Goal: Find specific page/section: Find specific page/section

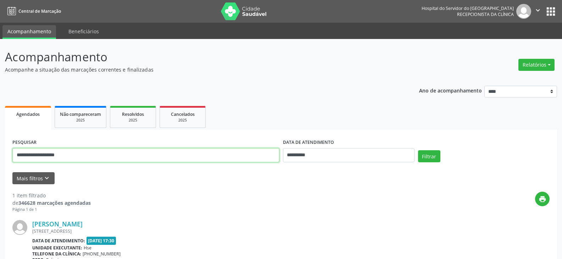
drag, startPoint x: 164, startPoint y: 151, endPoint x: 0, endPoint y: 151, distance: 164.4
click at [0, 152] on div "**********" at bounding box center [281, 186] width 562 height 294
type input "*"
click at [418, 150] on button "Filtrar" at bounding box center [429, 156] width 22 height 12
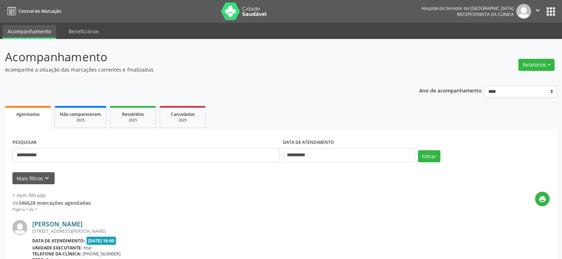
click at [83, 225] on link "[PERSON_NAME]" at bounding box center [57, 224] width 50 height 8
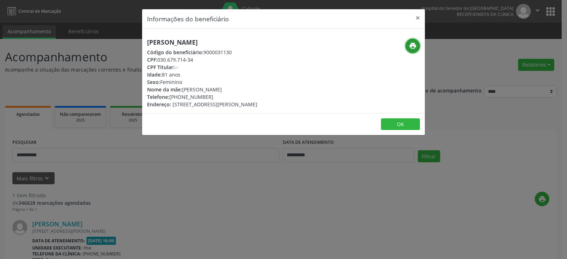
click at [411, 46] on icon "print" at bounding box center [413, 46] width 8 height 8
drag, startPoint x: 181, startPoint y: 97, endPoint x: 213, endPoint y: 96, distance: 31.9
click at [213, 96] on div "Telefone: [PHONE_NUMBER]" at bounding box center [202, 96] width 110 height 7
copy div "99810-0601"
click at [419, 18] on button "×" at bounding box center [418, 17] width 14 height 17
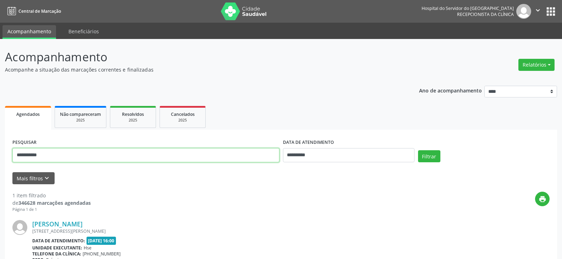
drag, startPoint x: 145, startPoint y: 151, endPoint x: 0, endPoint y: 153, distance: 144.9
click at [0, 153] on div "**********" at bounding box center [281, 186] width 562 height 294
type input "**********"
click at [418, 150] on button "Filtrar" at bounding box center [429, 156] width 22 height 12
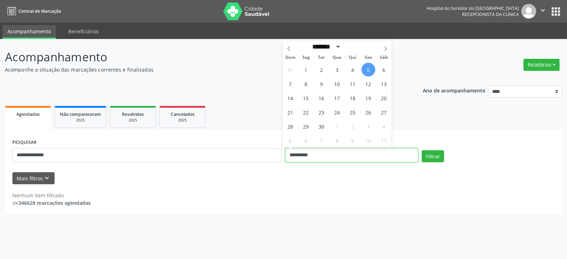
click at [302, 159] on input "**********" at bounding box center [351, 155] width 133 height 14
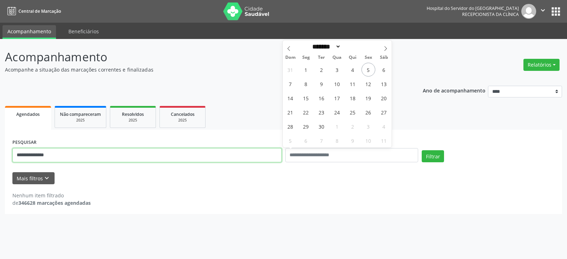
click at [256, 151] on input "**********" at bounding box center [146, 155] width 269 height 14
click at [422, 150] on button "Filtrar" at bounding box center [433, 156] width 22 height 12
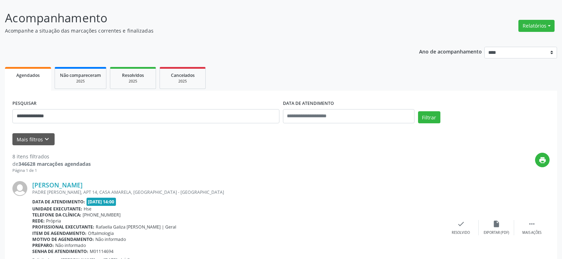
scroll to position [35, 0]
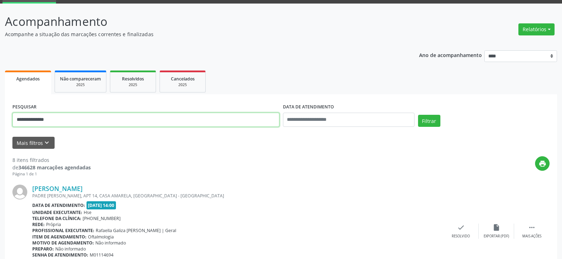
click at [132, 118] on input "**********" at bounding box center [145, 120] width 267 height 14
click at [83, 190] on link "[PERSON_NAME]" at bounding box center [57, 189] width 50 height 8
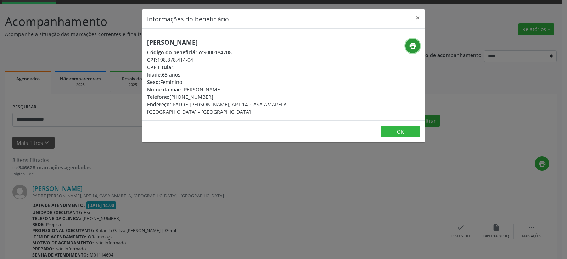
click at [411, 46] on icon "print" at bounding box center [413, 46] width 8 height 8
drag, startPoint x: 181, startPoint y: 97, endPoint x: 221, endPoint y: 97, distance: 39.7
click at [221, 97] on div "Telefone: [PHONE_NUMBER]" at bounding box center [236, 96] width 179 height 7
copy div "99967-6859"
click at [420, 16] on button "×" at bounding box center [418, 17] width 14 height 17
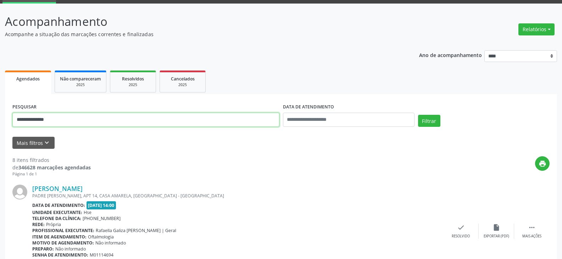
drag, startPoint x: 114, startPoint y: 120, endPoint x: 0, endPoint y: 122, distance: 114.1
type input "*"
type input "**********"
click at [418, 115] on button "Filtrar" at bounding box center [429, 121] width 22 height 12
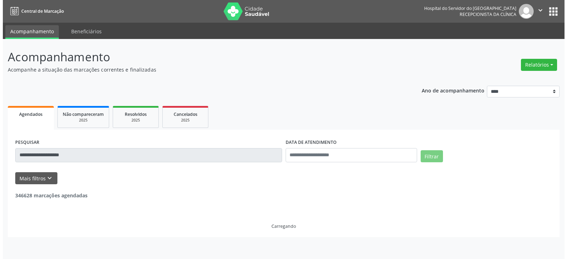
scroll to position [0, 0]
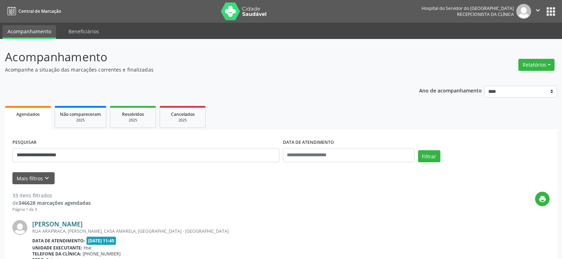
click at [51, 225] on link "[PERSON_NAME]" at bounding box center [57, 224] width 50 height 8
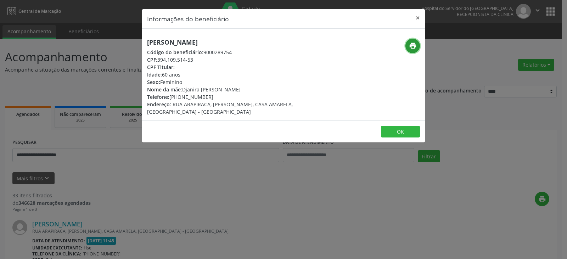
click at [407, 46] on button "print" at bounding box center [412, 46] width 15 height 15
drag, startPoint x: 181, startPoint y: 96, endPoint x: 229, endPoint y: 119, distance: 53.7
click at [214, 94] on div "Telefone: [PHONE_NUMBER]" at bounding box center [236, 96] width 179 height 7
copy div "98746-3162"
click at [421, 18] on button "×" at bounding box center [418, 17] width 14 height 17
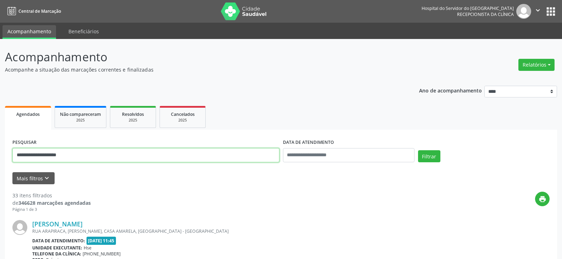
drag, startPoint x: 114, startPoint y: 157, endPoint x: 0, endPoint y: 166, distance: 114.8
type input "*"
click at [418, 150] on button "Filtrar" at bounding box center [429, 156] width 22 height 12
drag, startPoint x: 64, startPoint y: 156, endPoint x: 0, endPoint y: 150, distance: 64.8
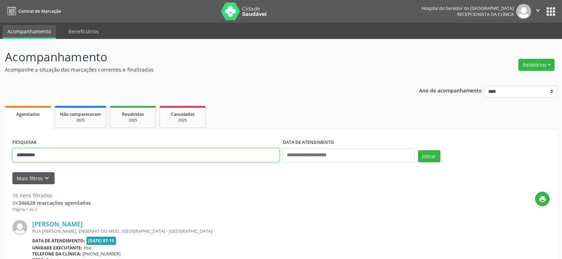
type input "*"
type input "**********"
click at [418, 150] on button "Filtrar" at bounding box center [429, 156] width 22 height 12
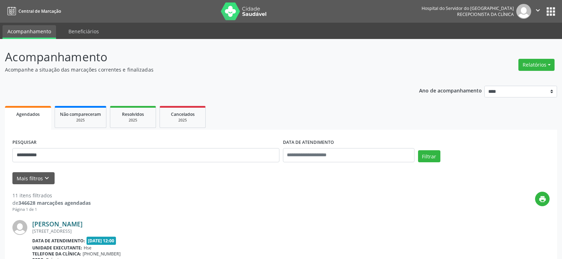
click at [83, 225] on link "[PERSON_NAME]" at bounding box center [57, 224] width 50 height 8
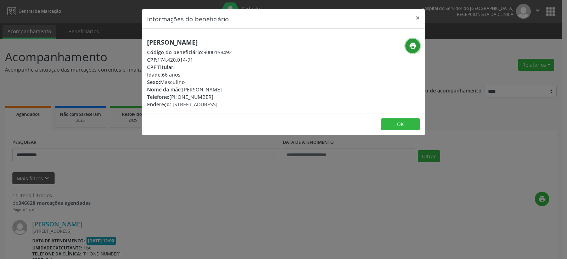
click at [414, 46] on icon "print" at bounding box center [413, 46] width 8 height 8
drag, startPoint x: 180, startPoint y: 96, endPoint x: 213, endPoint y: 96, distance: 32.6
click at [213, 96] on div "Telefone: [PHONE_NUMBER]" at bounding box center [189, 96] width 85 height 7
copy div "99519-7281"
click at [415, 17] on button "×" at bounding box center [418, 17] width 14 height 17
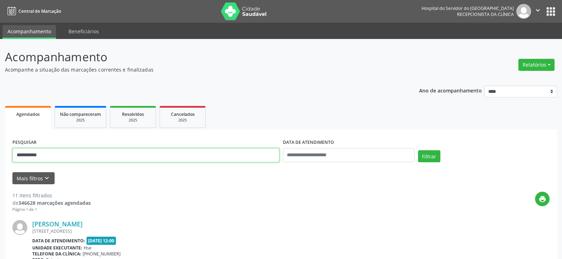
drag, startPoint x: 174, startPoint y: 156, endPoint x: 0, endPoint y: 156, distance: 174.0
click at [418, 150] on button "Filtrar" at bounding box center [429, 156] width 22 height 12
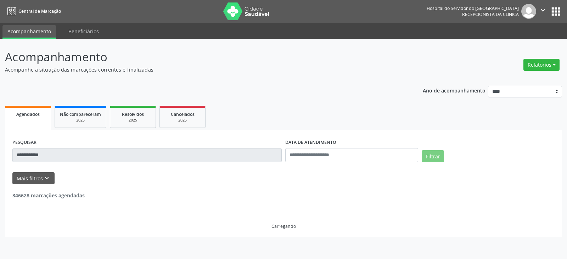
click at [50, 156] on input "**********" at bounding box center [146, 155] width 269 height 14
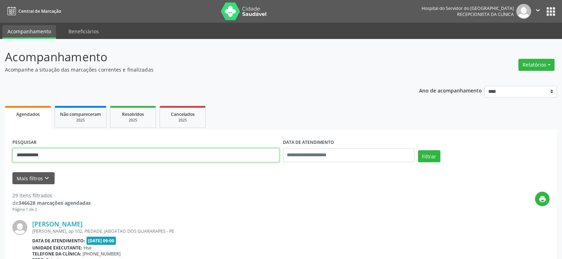
click at [50, 156] on input "**********" at bounding box center [145, 155] width 267 height 14
click at [418, 150] on button "Filtrar" at bounding box center [429, 156] width 22 height 12
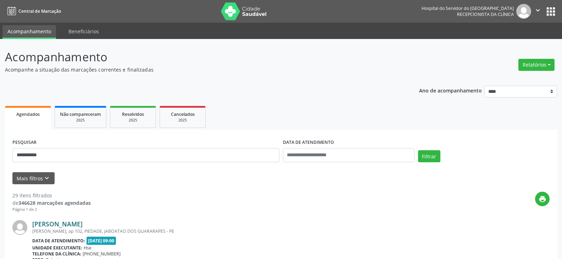
click at [83, 227] on link "[PERSON_NAME]" at bounding box center [57, 224] width 50 height 8
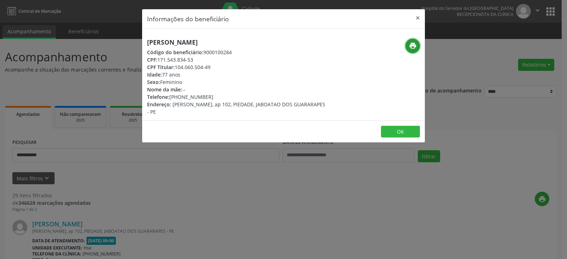
click at [412, 47] on icon "print" at bounding box center [413, 46] width 8 height 8
drag, startPoint x: 159, startPoint y: 60, endPoint x: 197, endPoint y: 60, distance: 37.9
click at [197, 60] on div "CPF: 171.543.834-53" at bounding box center [236, 59] width 179 height 7
copy div "171.543.834-53"
drag, startPoint x: 179, startPoint y: 96, endPoint x: 208, endPoint y: 97, distance: 28.4
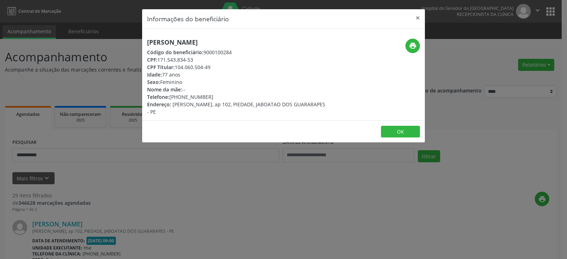
click at [208, 97] on div "Telefone: [PHONE_NUMBER]" at bounding box center [236, 96] width 179 height 7
copy div "99797-7965"
drag, startPoint x: 176, startPoint y: 67, endPoint x: 210, endPoint y: 64, distance: 34.2
click at [210, 64] on div "CPF Titular: 104.060.504-49" at bounding box center [236, 66] width 179 height 7
copy div "104.060.504-49"
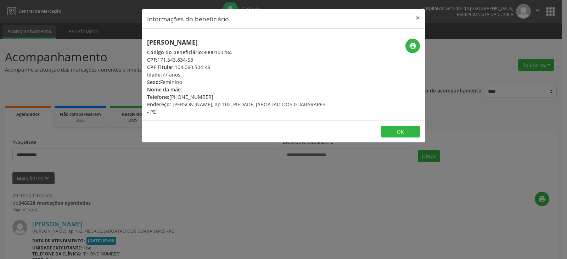
drag, startPoint x: 135, startPoint y: 76, endPoint x: 156, endPoint y: 66, distance: 23.0
click at [135, 75] on div "Informações do beneficiário × [PERSON_NAME] Código do beneficiário: 9000100284 …" at bounding box center [283, 129] width 567 height 259
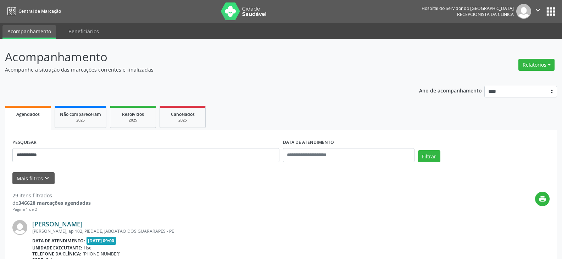
click at [83, 221] on link "[PERSON_NAME]" at bounding box center [57, 224] width 50 height 8
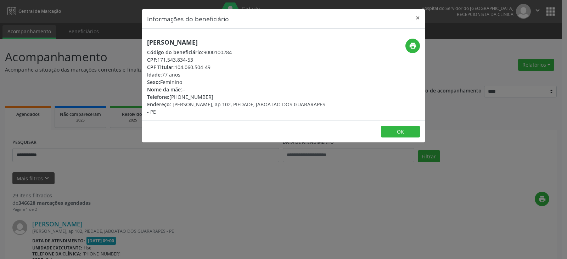
drag, startPoint x: 176, startPoint y: 67, endPoint x: 213, endPoint y: 66, distance: 37.6
click at [213, 66] on div "CPF Titular: 104.060.504-49" at bounding box center [236, 66] width 179 height 7
copy div "104.060.504-49"
click at [419, 13] on button "×" at bounding box center [418, 17] width 14 height 17
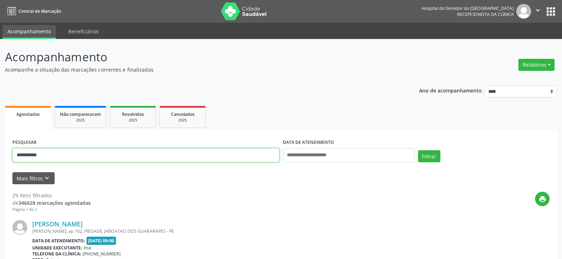
drag, startPoint x: 112, startPoint y: 155, endPoint x: 0, endPoint y: 164, distance: 112.0
paste input "***"
type input "**********"
click at [418, 150] on button "Filtrar" at bounding box center [429, 156] width 22 height 12
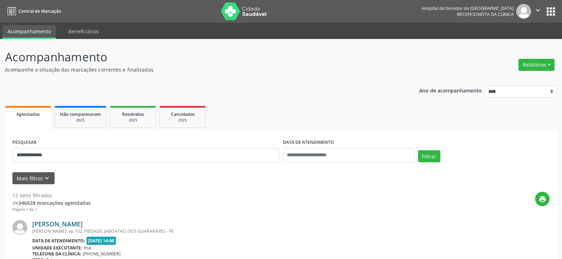
drag, startPoint x: 123, startPoint y: 222, endPoint x: 33, endPoint y: 226, distance: 90.4
click at [33, 226] on div "[PERSON_NAME]" at bounding box center [237, 224] width 411 height 8
copy link "[PERSON_NAME]"
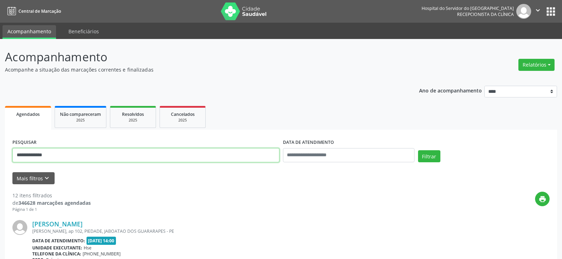
drag, startPoint x: 106, startPoint y: 152, endPoint x: 0, endPoint y: 156, distance: 106.0
type input "**********"
click at [418, 150] on button "Filtrar" at bounding box center [429, 156] width 22 height 12
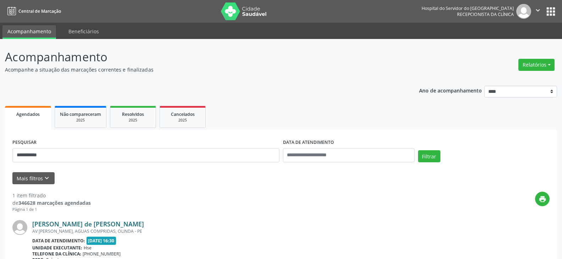
click at [62, 226] on link "[PERSON_NAME] de [PERSON_NAME]" at bounding box center [88, 224] width 112 height 8
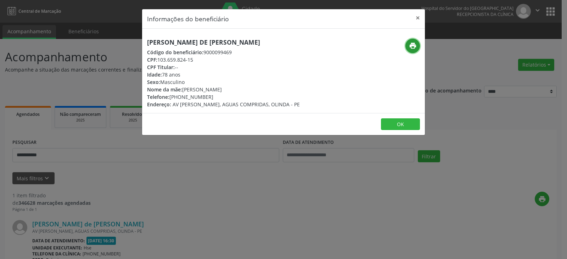
click at [415, 44] on icon "print" at bounding box center [413, 46] width 8 height 8
drag, startPoint x: 180, startPoint y: 97, endPoint x: 217, endPoint y: 97, distance: 36.8
click at [217, 97] on div "Telefone: [PHONE_NUMBER]" at bounding box center [223, 96] width 153 height 7
copy div "99682-8850"
drag, startPoint x: 418, startPoint y: 19, endPoint x: 250, endPoint y: 71, distance: 175.1
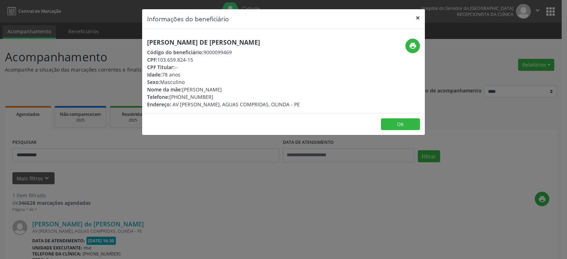
click at [418, 19] on button "×" at bounding box center [418, 17] width 14 height 17
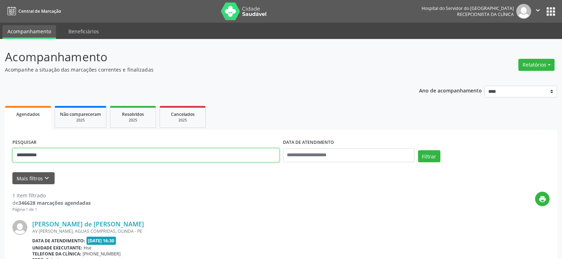
drag, startPoint x: 139, startPoint y: 155, endPoint x: 0, endPoint y: 125, distance: 142.0
click at [0, 160] on div "**********" at bounding box center [281, 186] width 562 height 294
click at [418, 150] on button "Filtrar" at bounding box center [429, 156] width 22 height 12
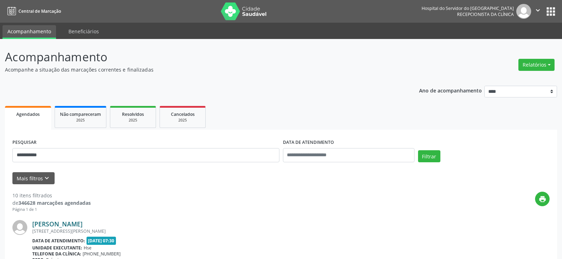
click at [65, 226] on link "[PERSON_NAME]" at bounding box center [57, 224] width 50 height 8
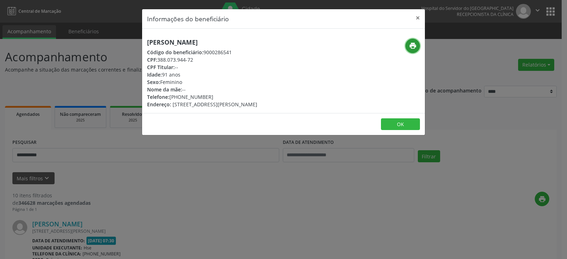
click at [418, 41] on button "print" at bounding box center [412, 46] width 15 height 15
click at [420, 16] on button "×" at bounding box center [418, 17] width 14 height 17
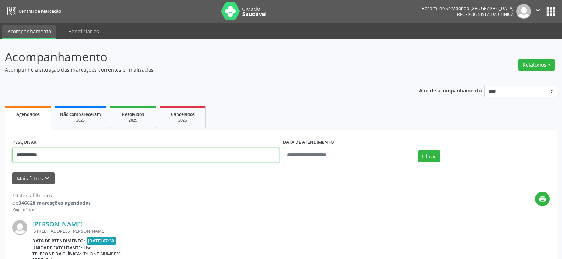
drag, startPoint x: 64, startPoint y: 154, endPoint x: 0, endPoint y: 154, distance: 64.5
type input "**********"
click at [418, 150] on button "Filtrar" at bounding box center [429, 156] width 22 height 12
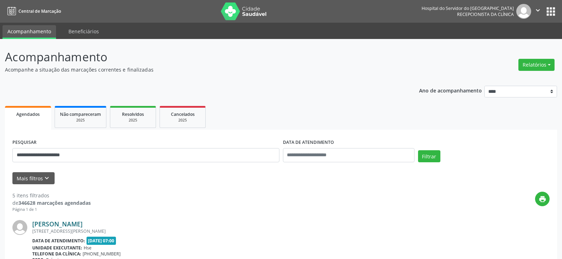
click at [83, 222] on link "[PERSON_NAME]" at bounding box center [57, 224] width 50 height 8
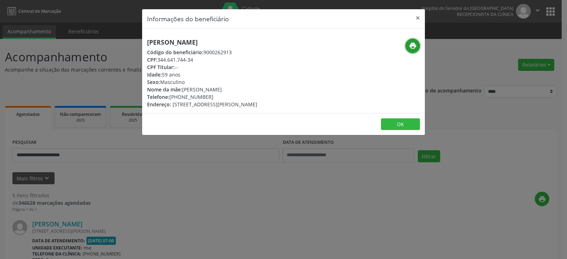
click at [413, 45] on icon "print" at bounding box center [413, 46] width 8 height 8
drag, startPoint x: 178, startPoint y: 96, endPoint x: 199, endPoint y: 94, distance: 21.4
click at [199, 94] on div "Telefone: [PHONE_NUMBER]" at bounding box center [202, 96] width 110 height 7
click at [177, 93] on div "Telefone: [PHONE_NUMBER]" at bounding box center [202, 96] width 110 height 7
click at [180, 97] on div "Telefone: [PHONE_NUMBER]" at bounding box center [202, 96] width 110 height 7
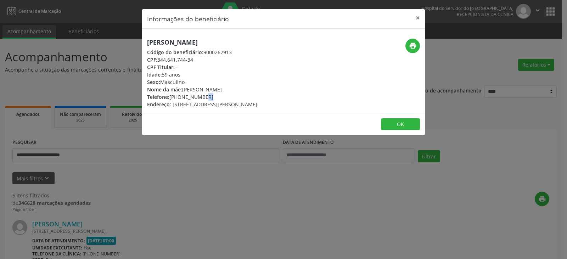
drag, startPoint x: 180, startPoint y: 97, endPoint x: 209, endPoint y: 97, distance: 29.1
click at [209, 97] on div "Telefone: [PHONE_NUMBER]" at bounding box center [202, 96] width 110 height 7
